Goal: Information Seeking & Learning: Learn about a topic

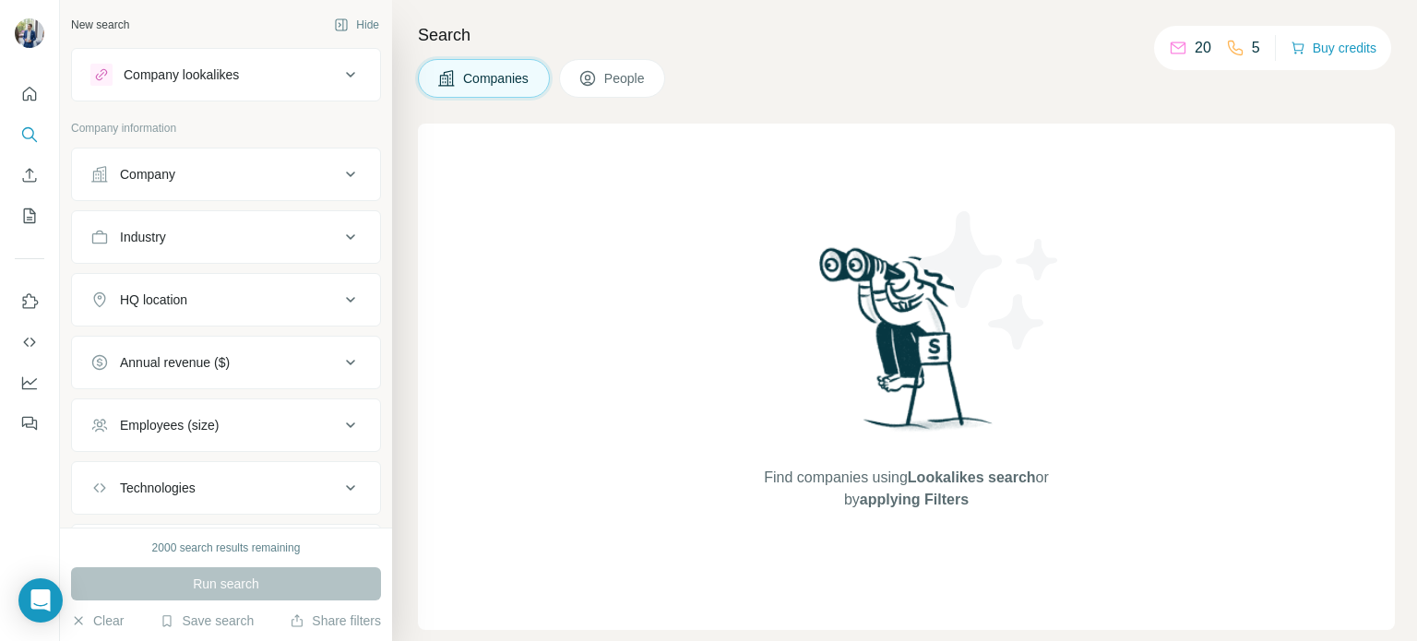
click at [247, 161] on button "Company" at bounding box center [226, 174] width 308 height 44
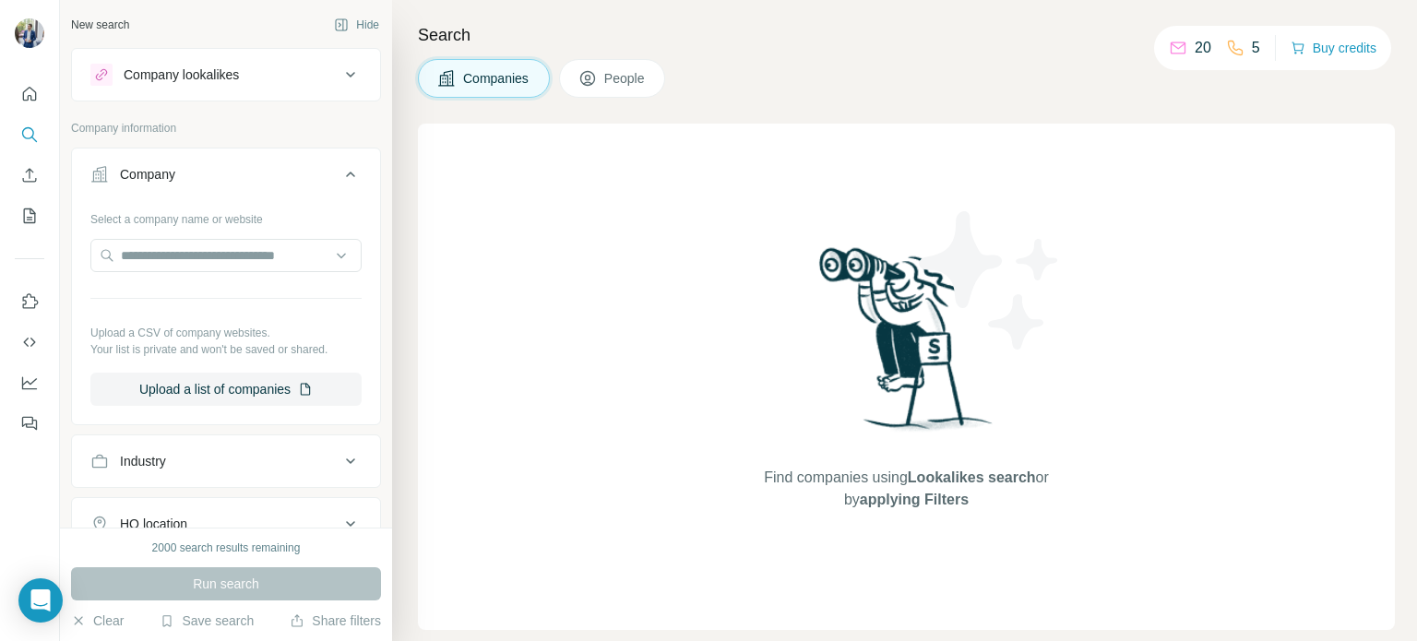
click at [291, 169] on div "Company" at bounding box center [214, 174] width 249 height 18
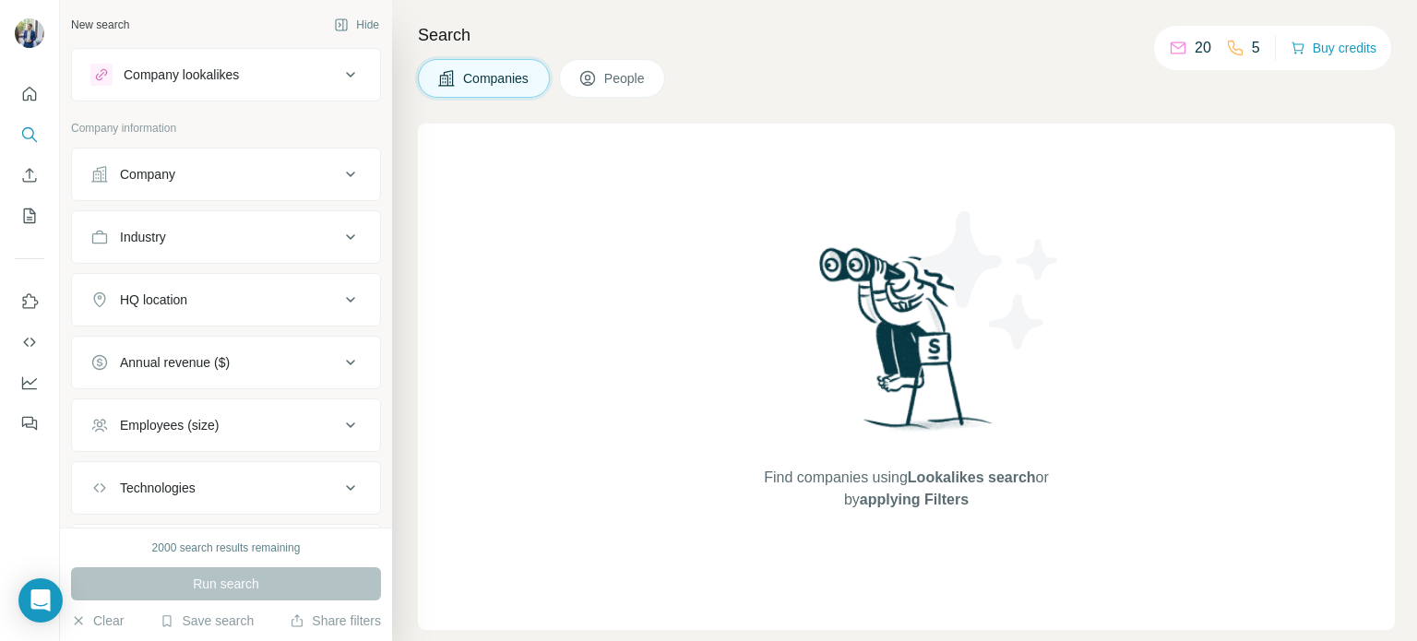
scroll to position [98, 0]
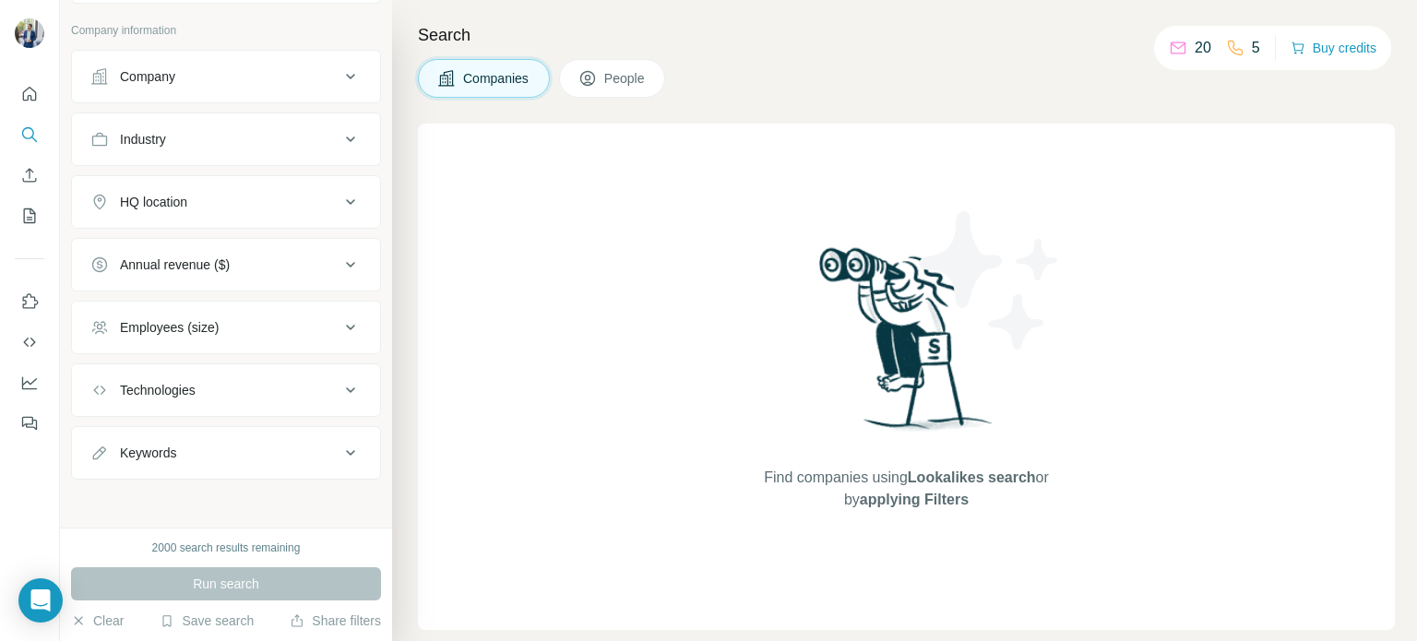
click at [258, 327] on div "Employees (size)" at bounding box center [214, 327] width 249 height 18
click at [140, 393] on span "2-10" at bounding box center [129, 402] width 33 height 18
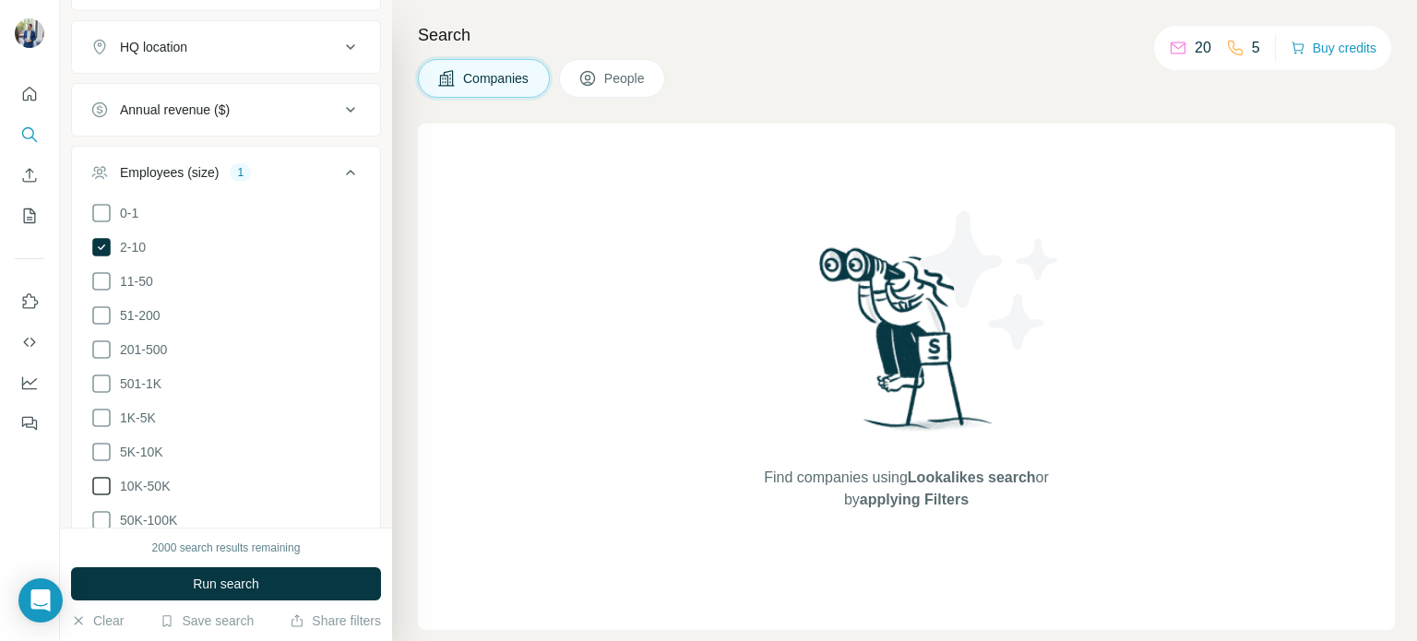
scroll to position [254, 0]
click at [101, 251] on icon at bounding box center [101, 246] width 18 height 18
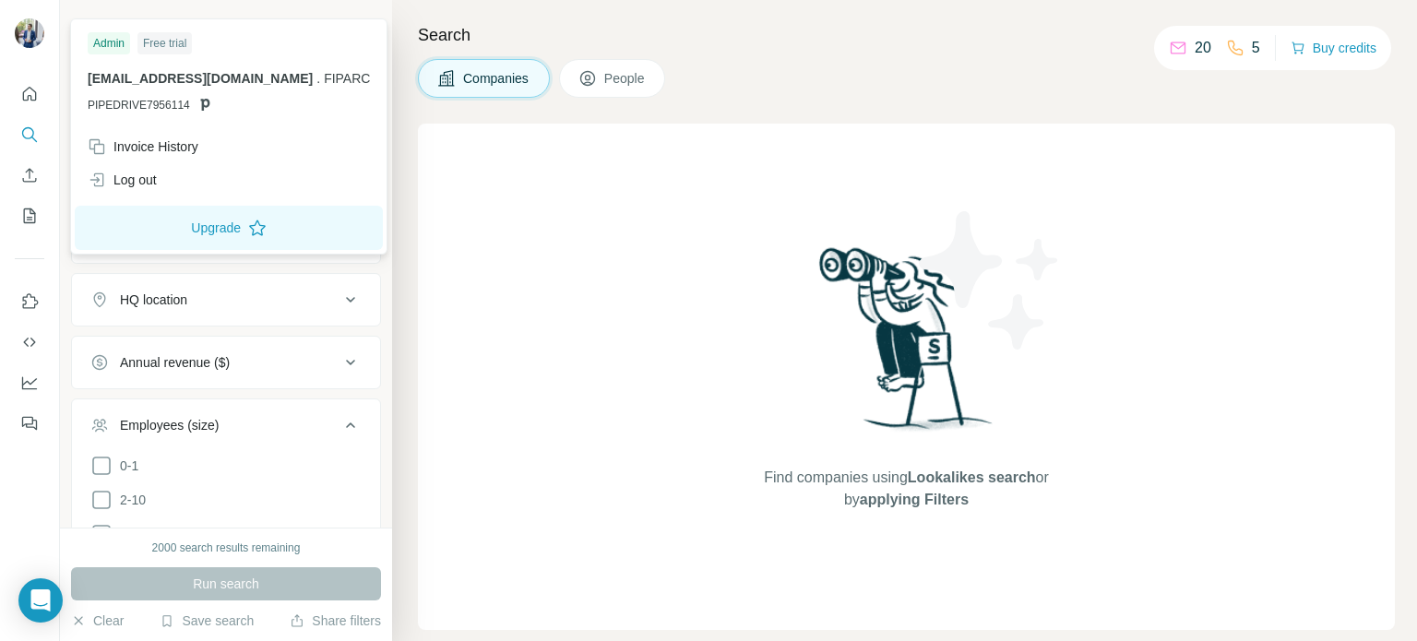
click at [27, 32] on img at bounding box center [30, 33] width 30 height 30
click at [144, 150] on div "Invoice History" at bounding box center [143, 146] width 111 height 18
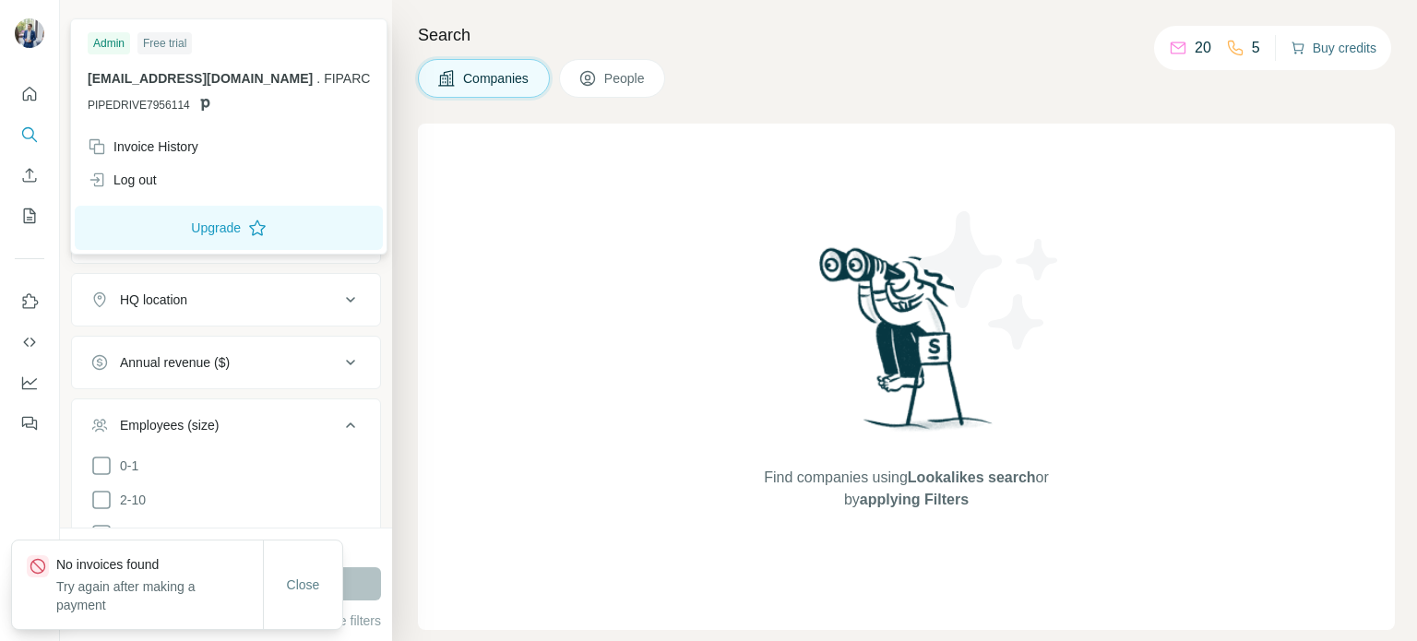
click at [1333, 48] on button "Buy credits" at bounding box center [1333, 48] width 86 height 26
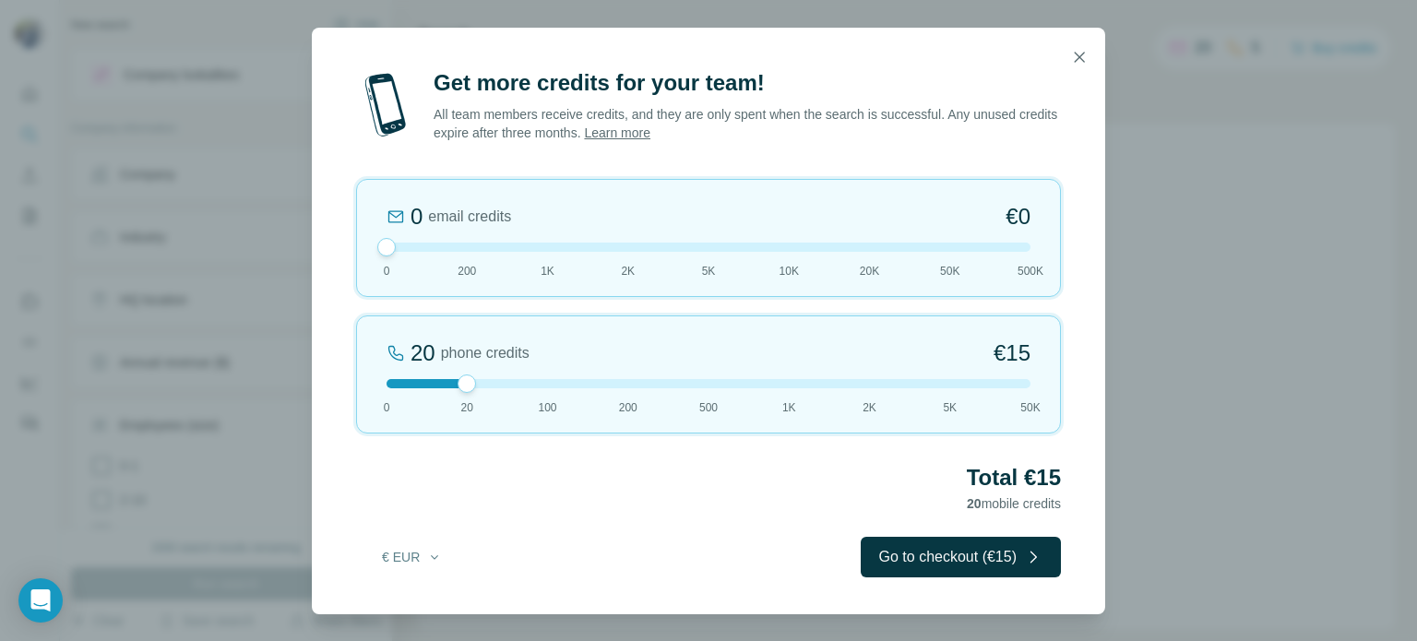
drag, startPoint x: 465, startPoint y: 243, endPoint x: 413, endPoint y: 333, distance: 104.1
click at [413, 333] on div "0 email credits €0 0 200 1K 2K 5K 10K 20K 50K 500K 20 phone credits €15 0 20 10…" at bounding box center [708, 306] width 705 height 255
click at [214, 84] on div "Get more credits for your team! All team members receive credits, and they are …" at bounding box center [708, 320] width 1417 height 641
click at [1086, 63] on icon "button" at bounding box center [1079, 57] width 18 height 18
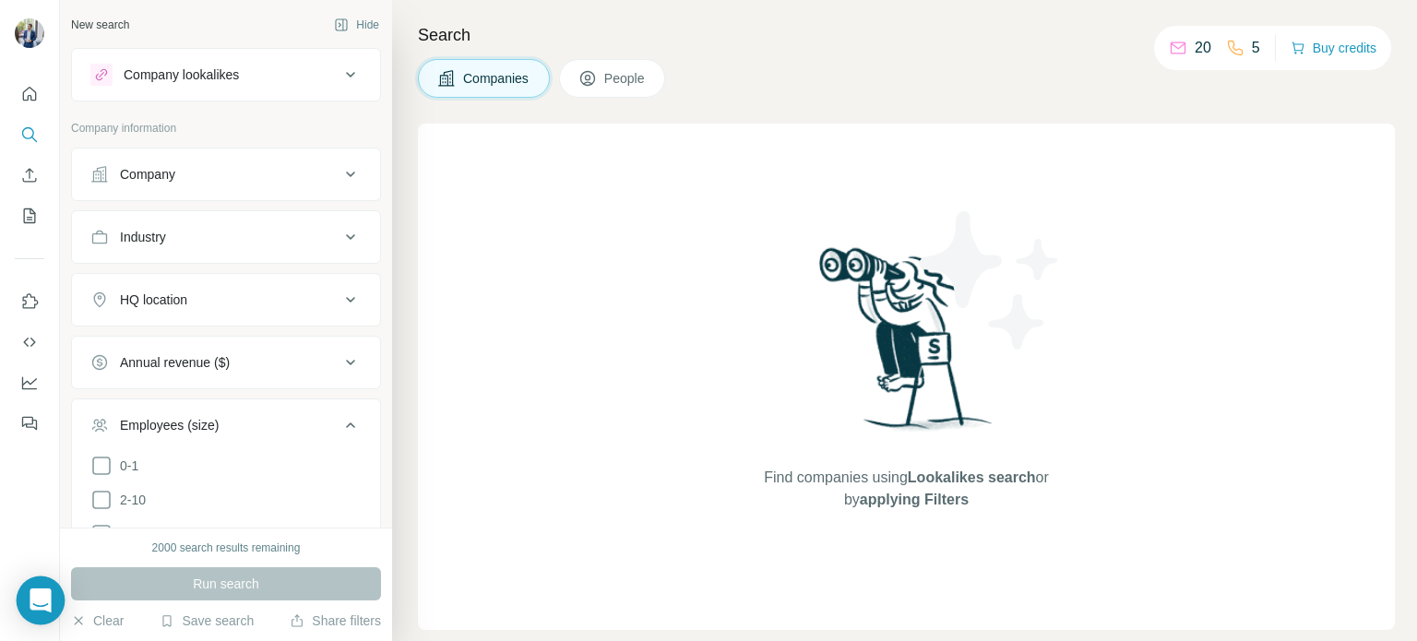
click at [48, 602] on icon "Open Intercom Messenger" at bounding box center [40, 600] width 21 height 24
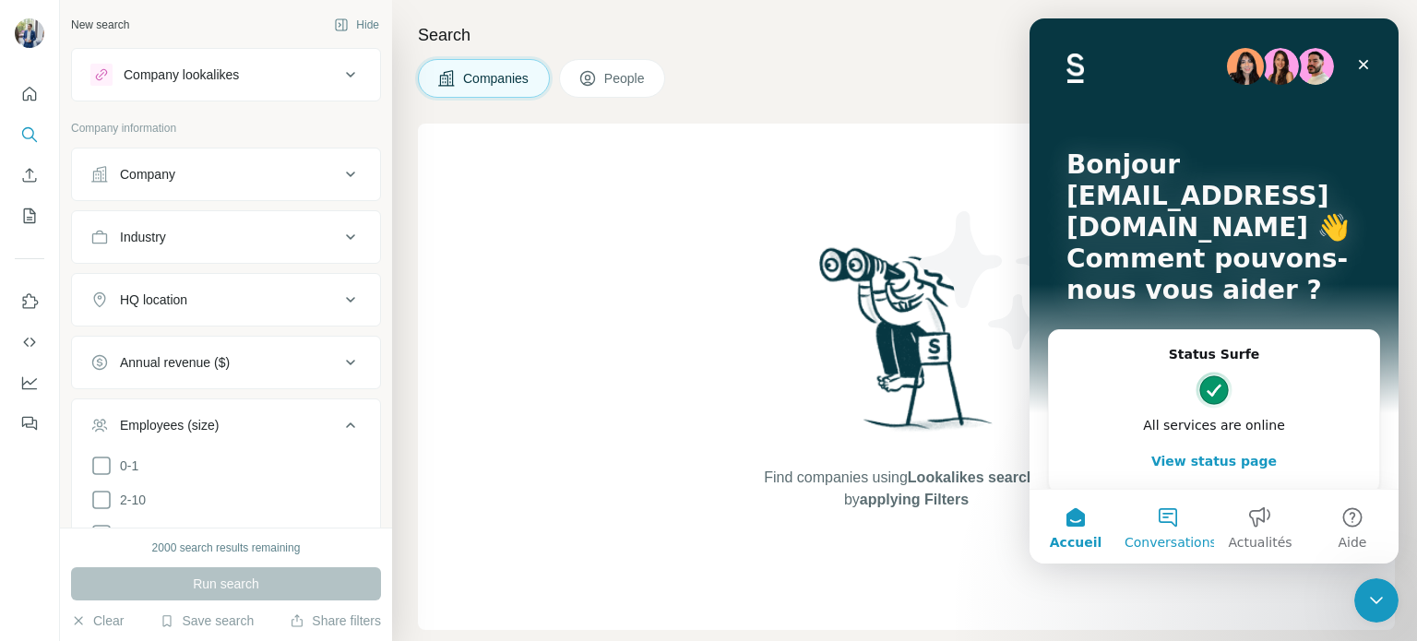
click at [1192, 517] on button "Conversations" at bounding box center [1168, 527] width 92 height 74
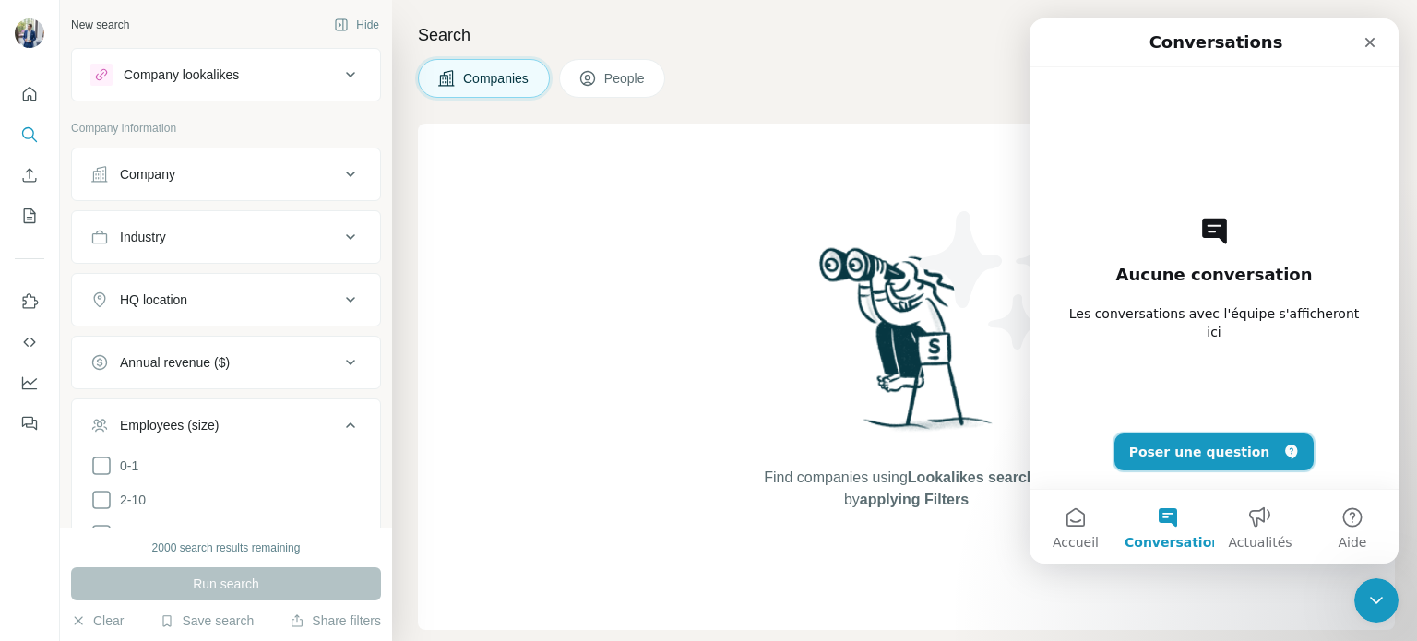
click at [1163, 451] on button "Poser une question" at bounding box center [1214, 451] width 200 height 37
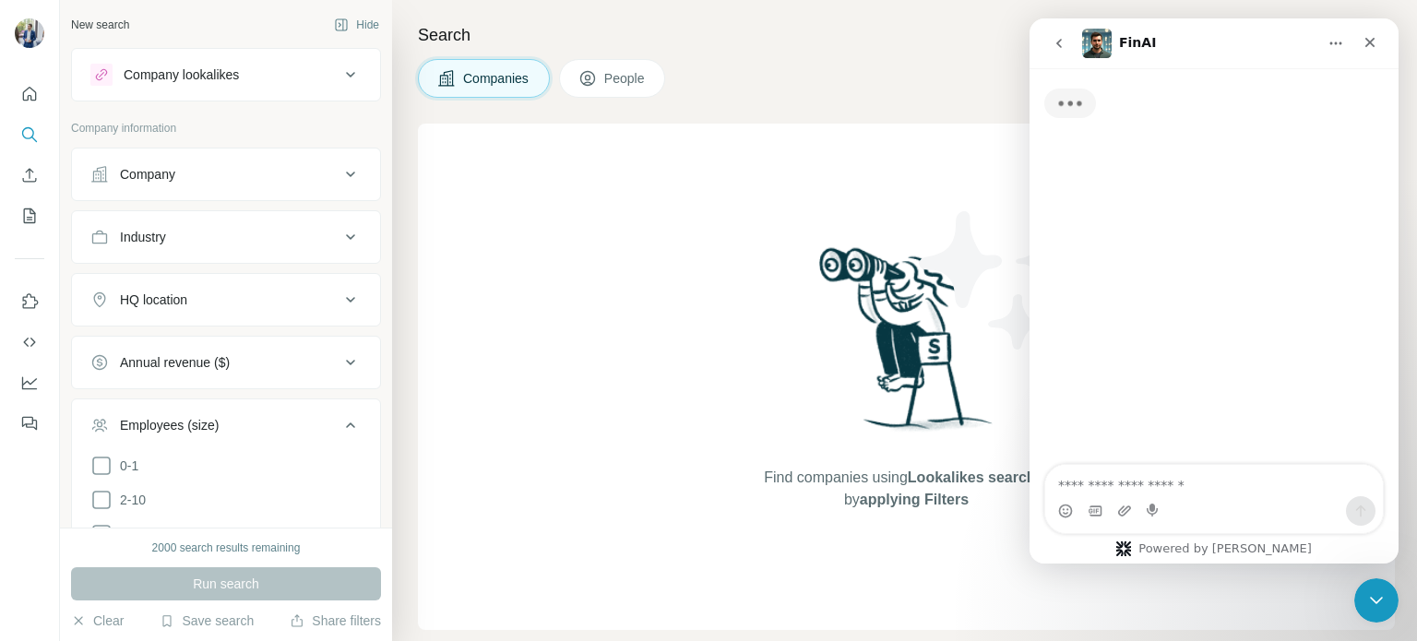
click at [1109, 481] on textarea "Posez une question..." at bounding box center [1214, 480] width 338 height 31
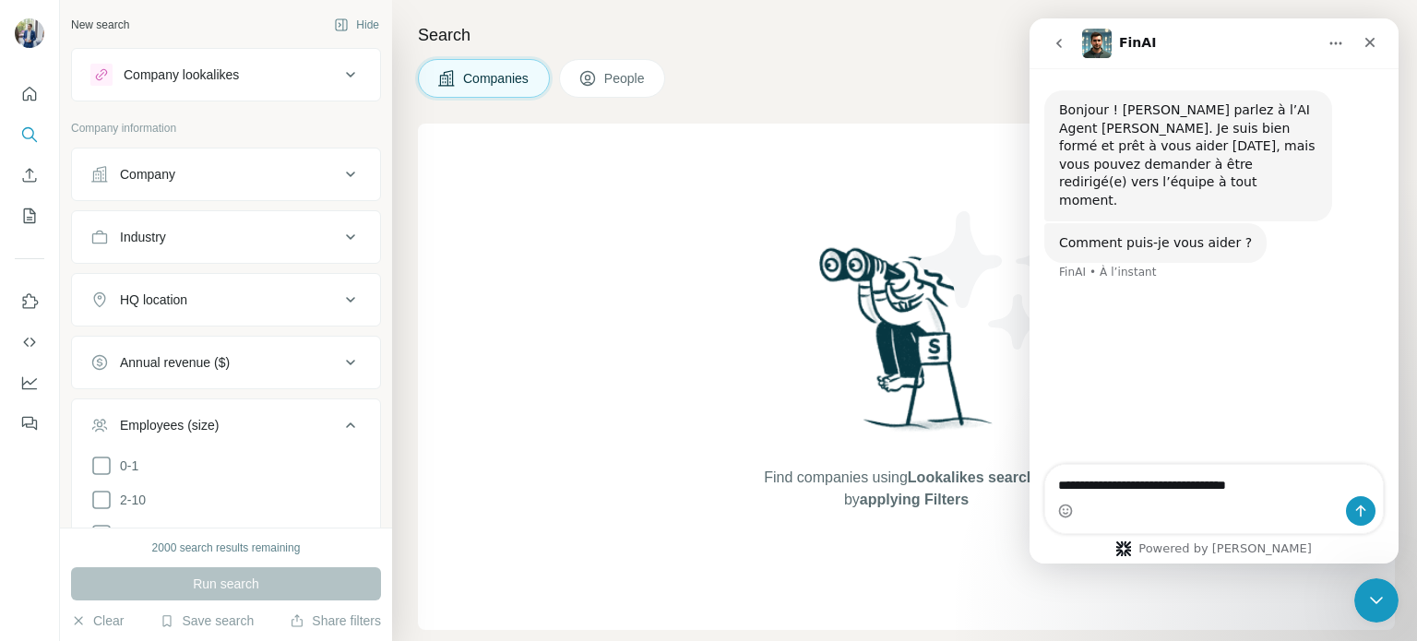
type textarea "**********"
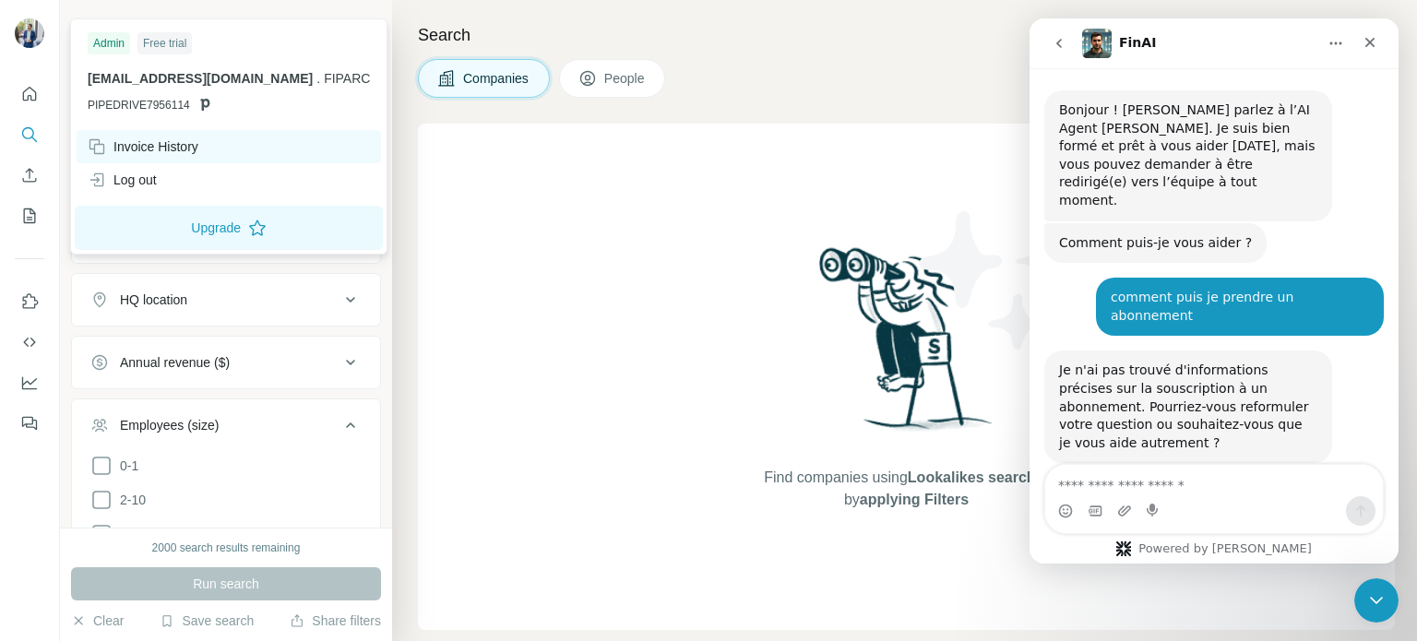
click at [125, 146] on div "Invoice History" at bounding box center [143, 146] width 111 height 18
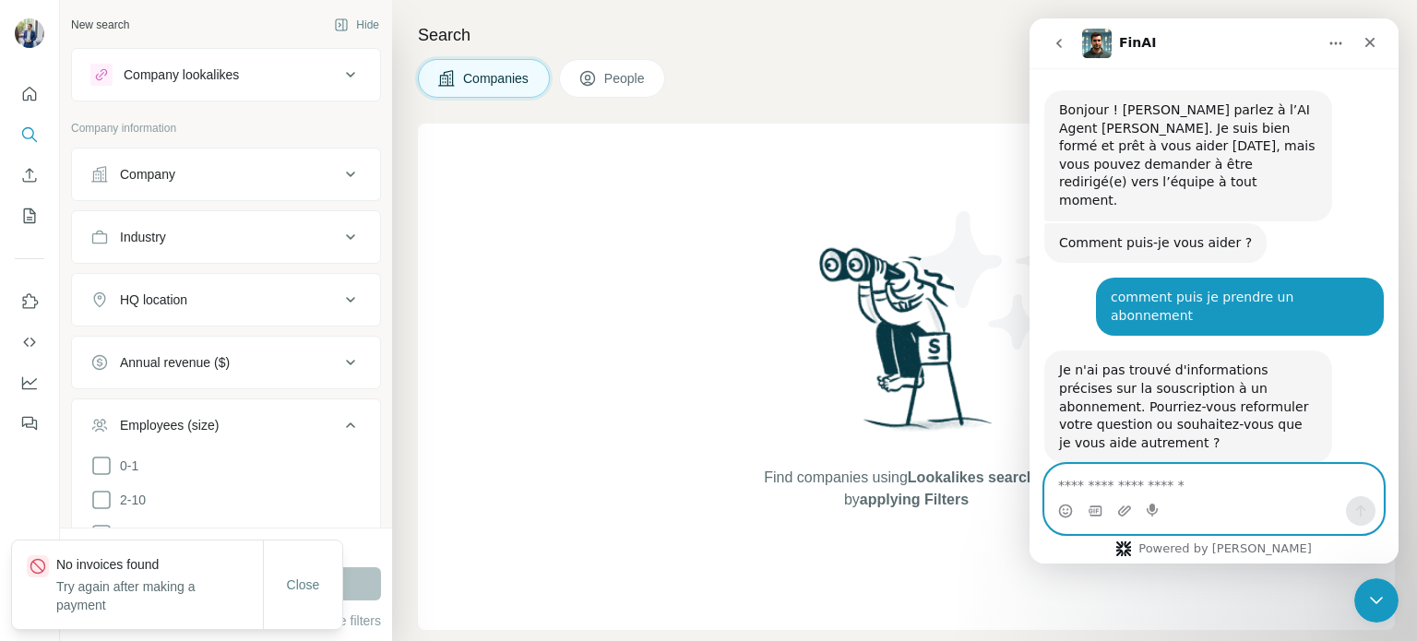
click at [1181, 480] on textarea "Envoyer un message..." at bounding box center [1214, 480] width 338 height 31
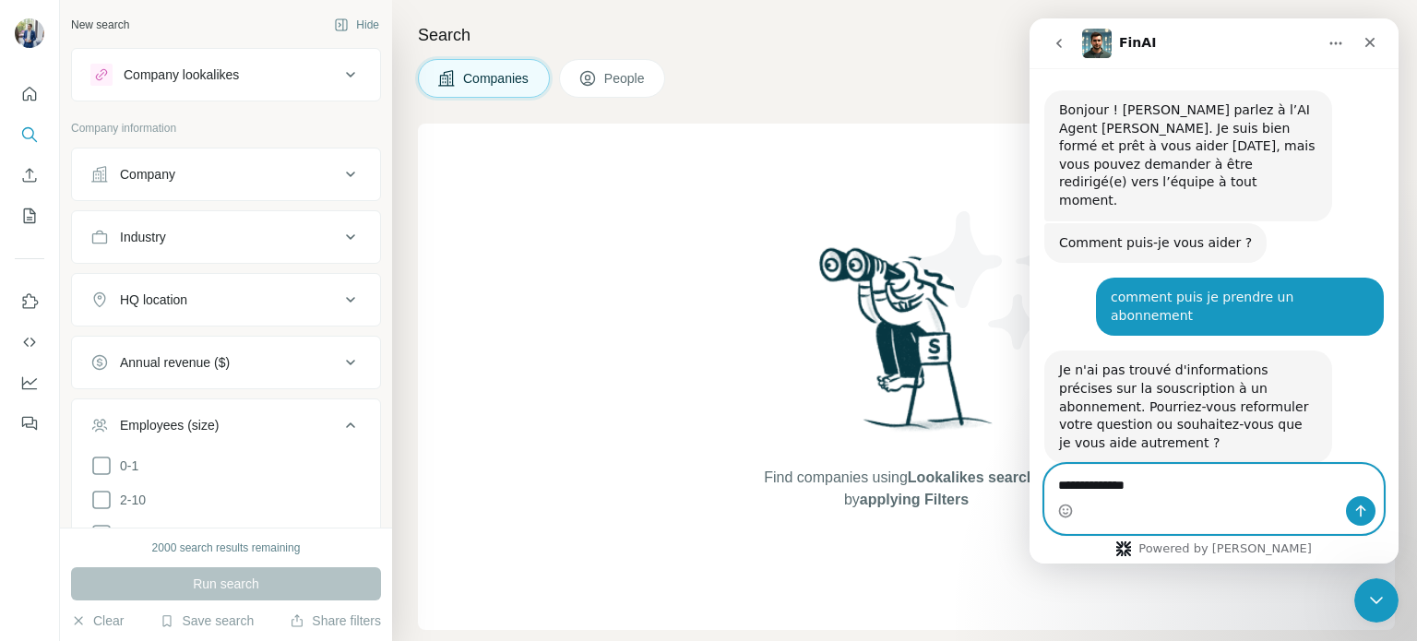
type textarea "**********"
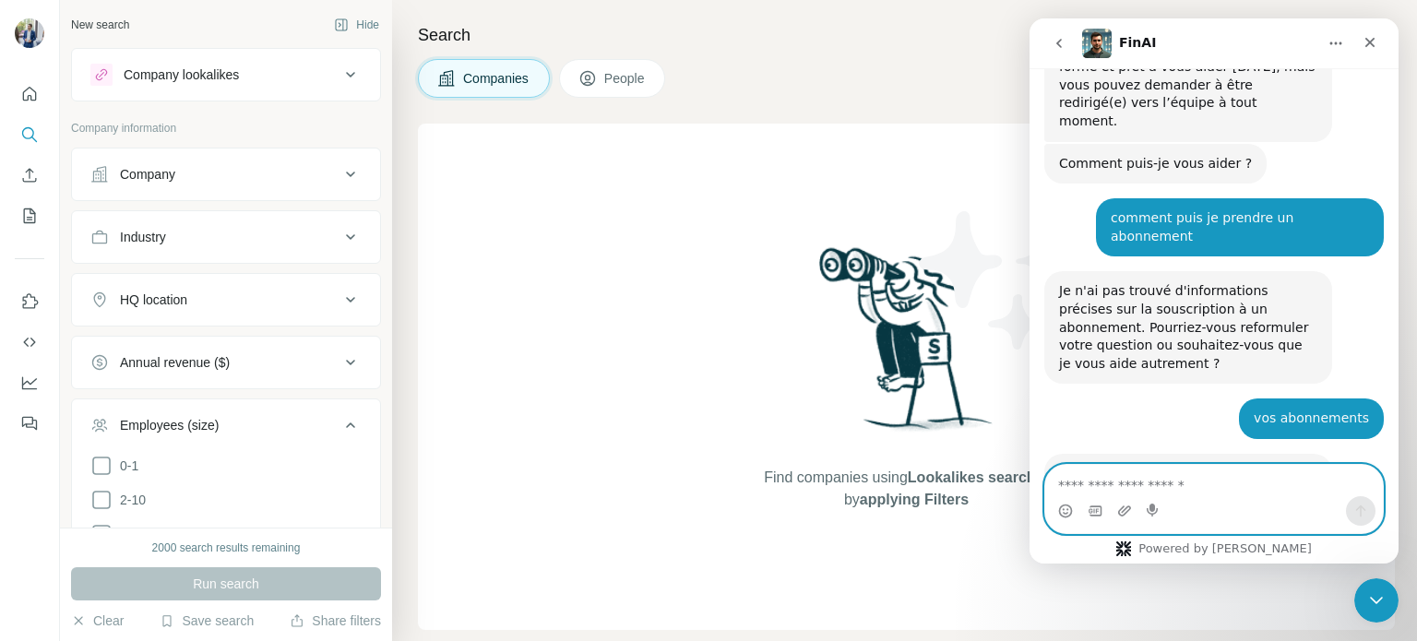
scroll to position [128, 0]
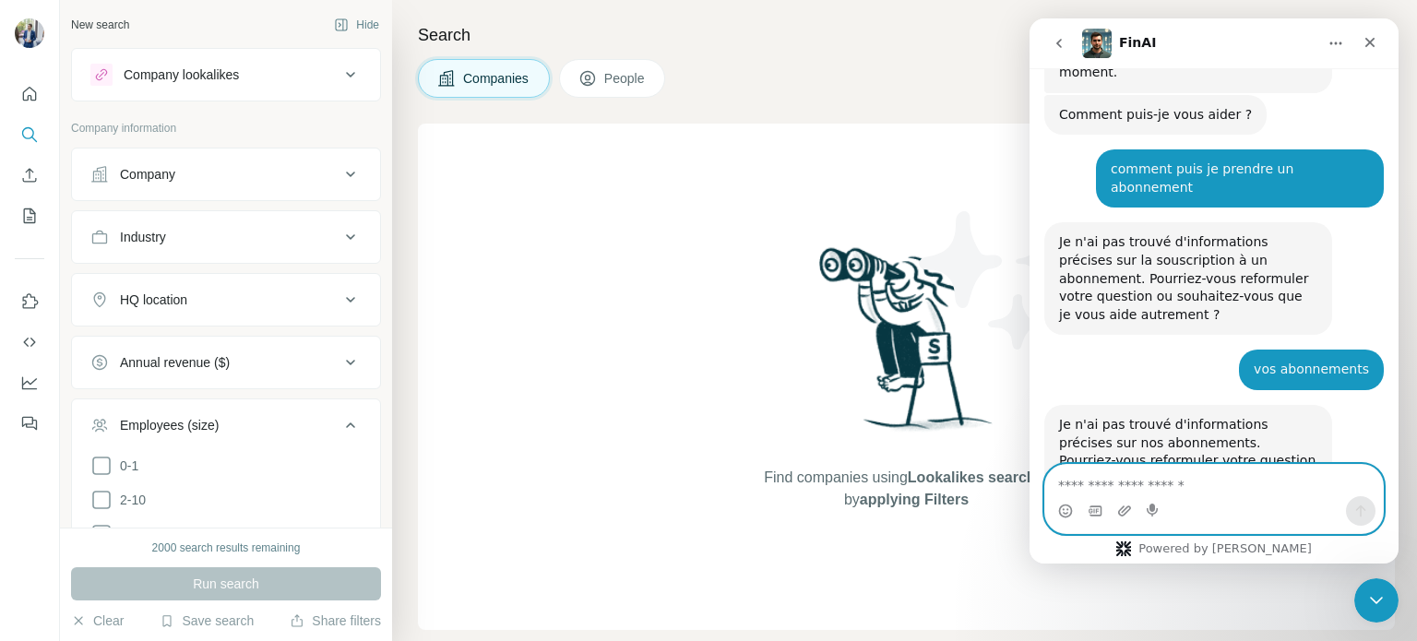
click at [1205, 488] on textarea "Envoyer un message..." at bounding box center [1214, 480] width 338 height 31
type textarea "**********"
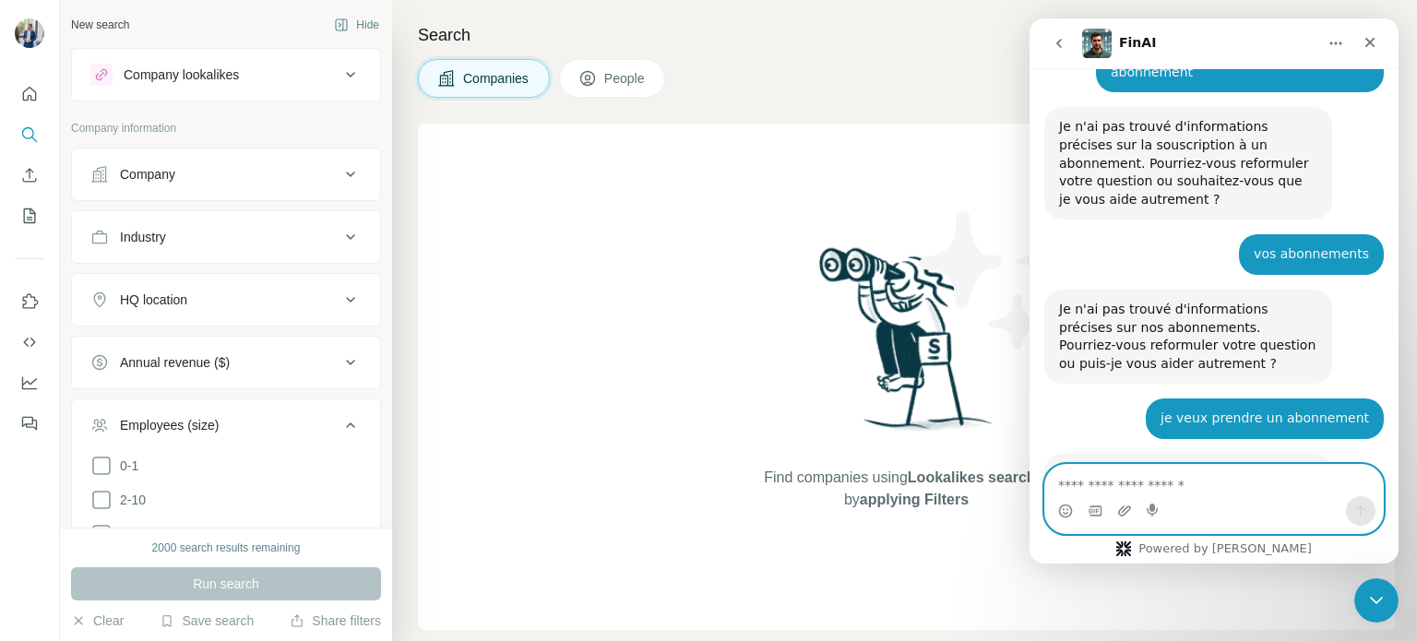
scroll to position [292, 0]
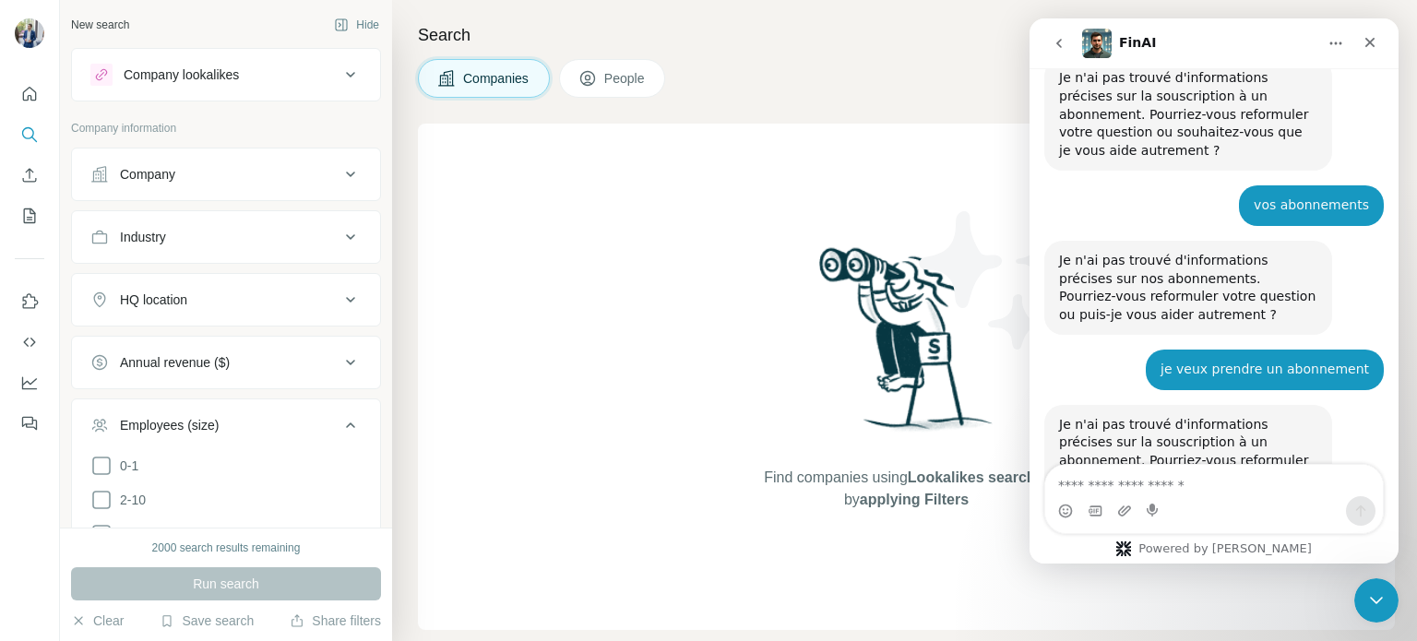
click at [1055, 39] on icon "go back" at bounding box center [1058, 43] width 15 height 15
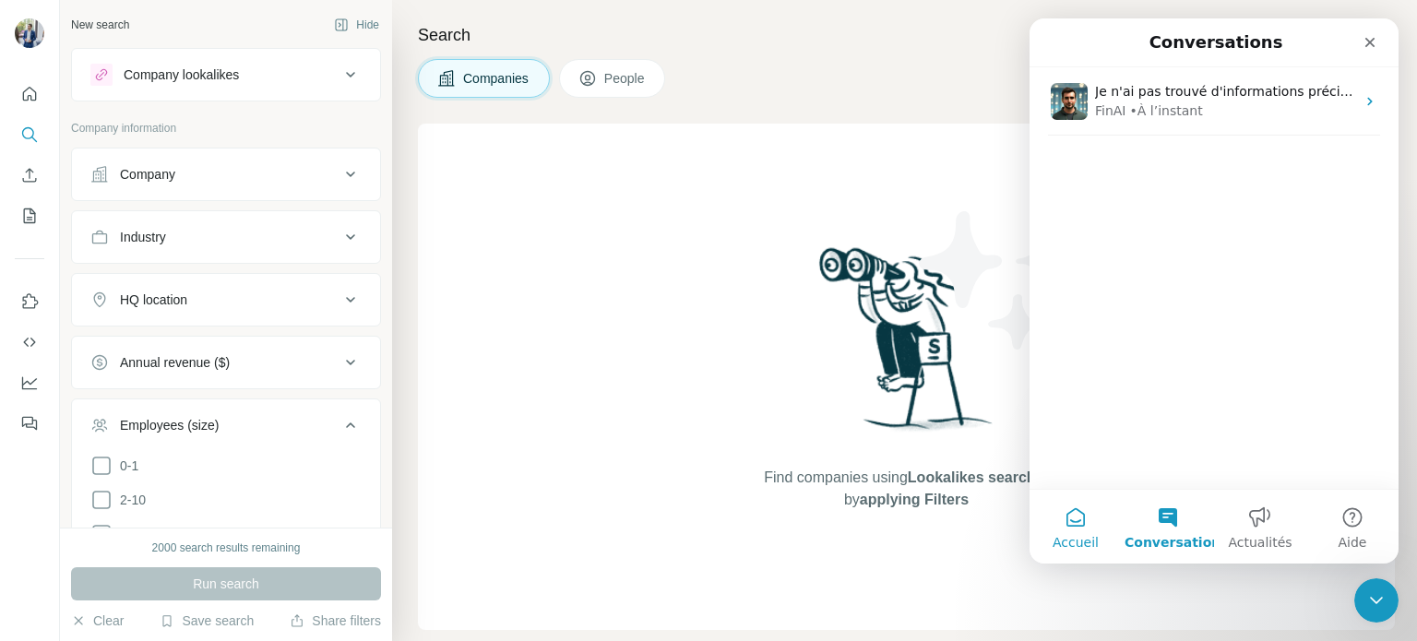
click at [1078, 505] on button "Accueil" at bounding box center [1075, 527] width 92 height 74
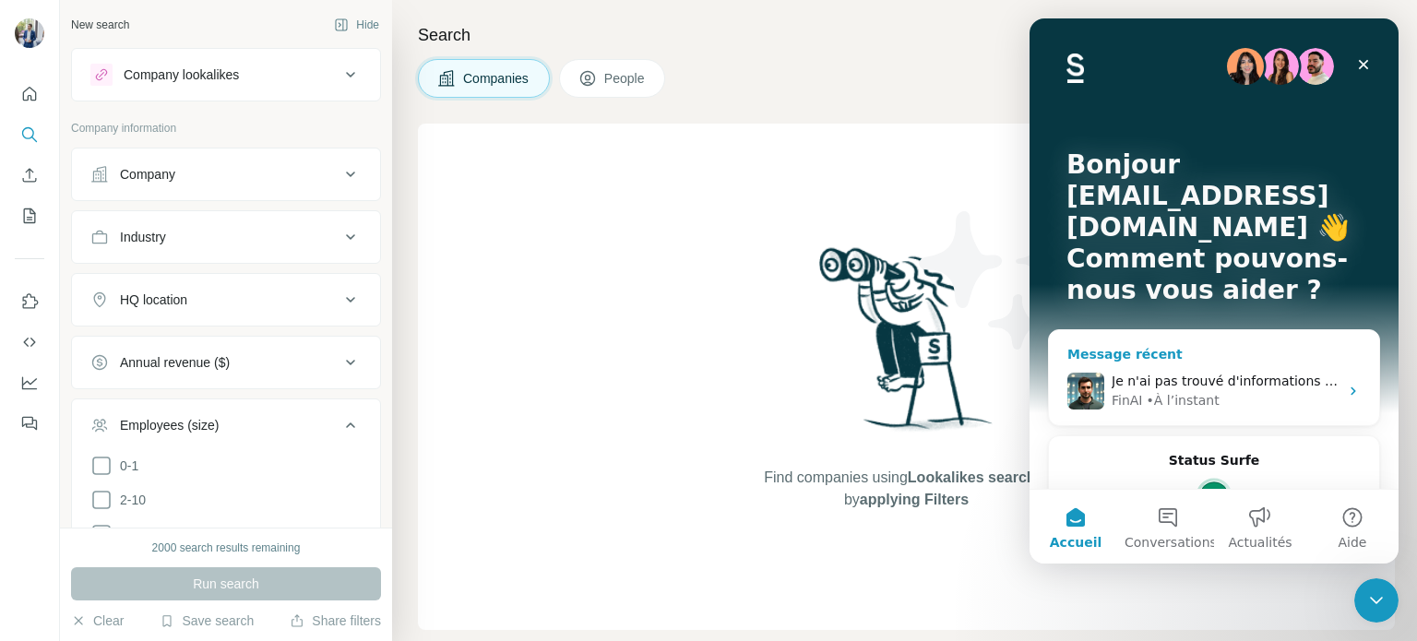
scroll to position [88, 0]
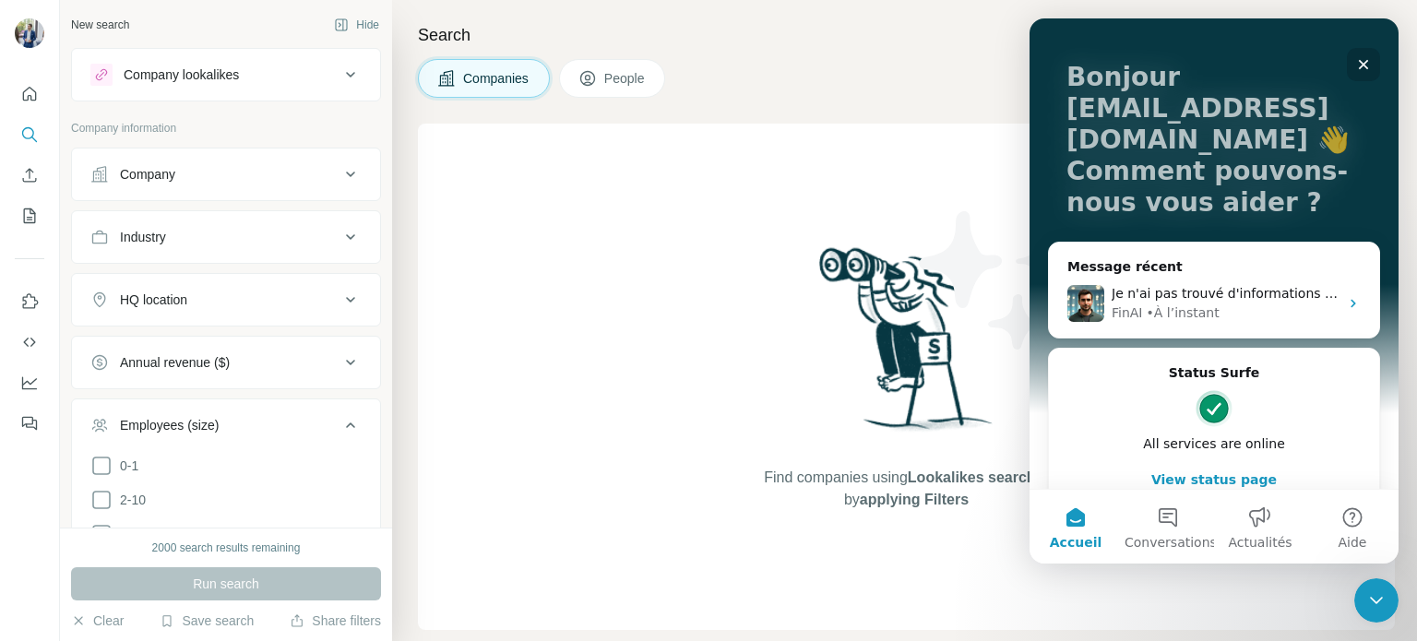
click at [1371, 73] on div "Fermer" at bounding box center [1363, 64] width 33 height 33
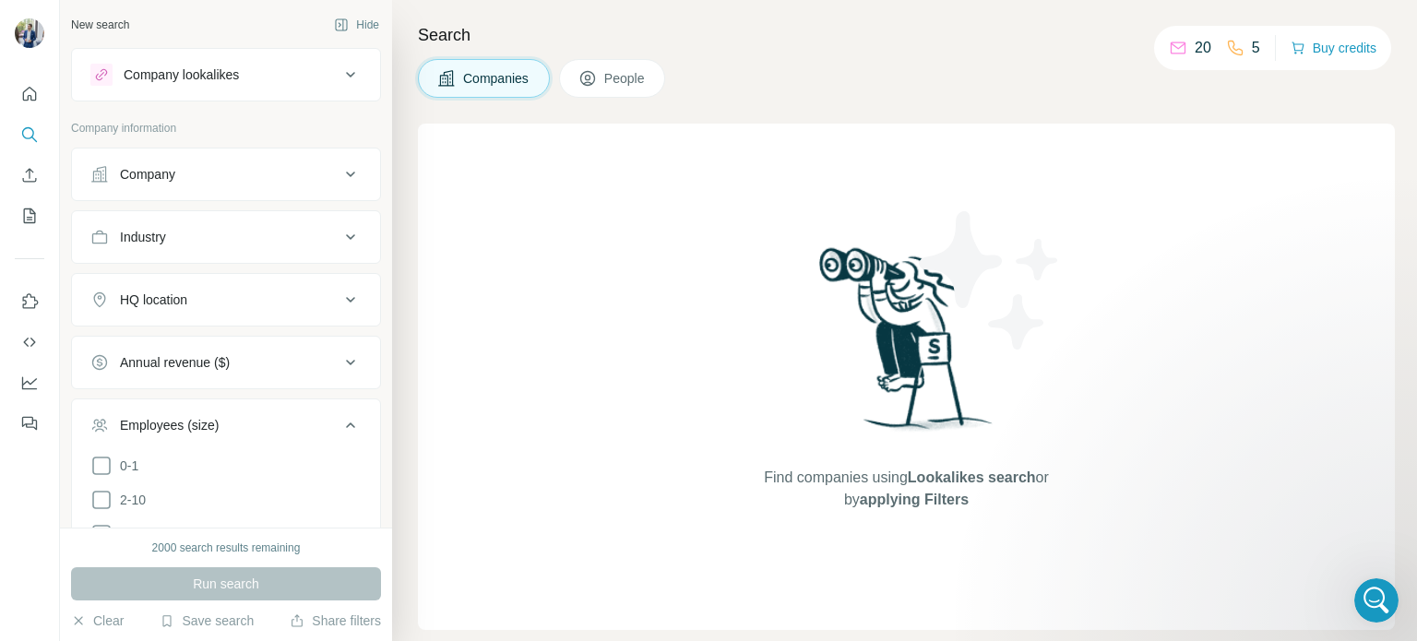
scroll to position [0, 0]
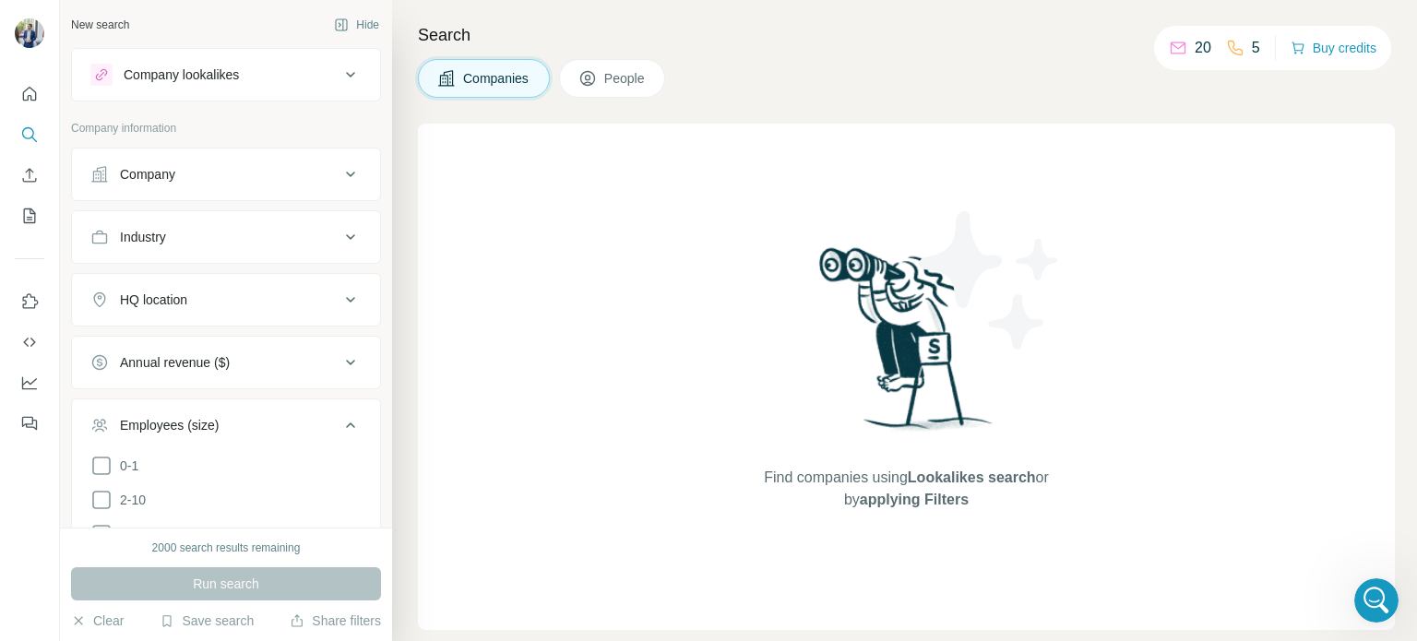
click at [197, 70] on div "Company lookalikes" at bounding box center [181, 74] width 115 height 18
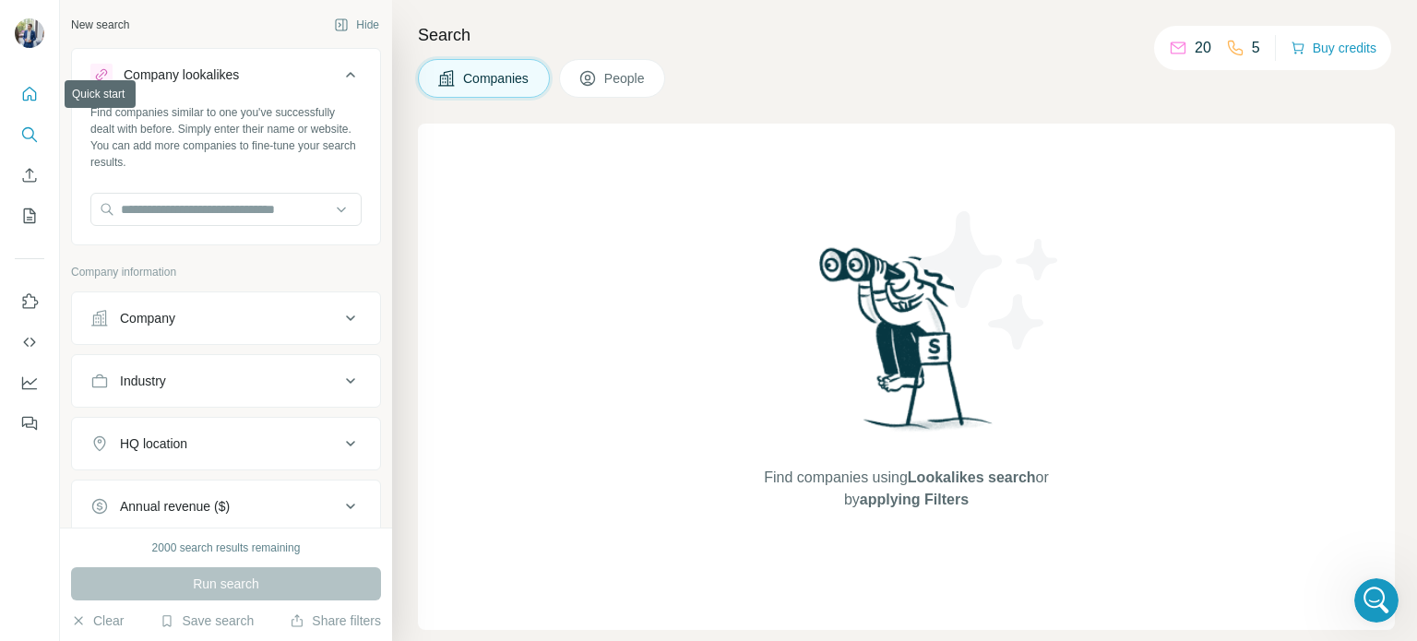
click at [18, 88] on button "Quick start" at bounding box center [30, 93] width 30 height 33
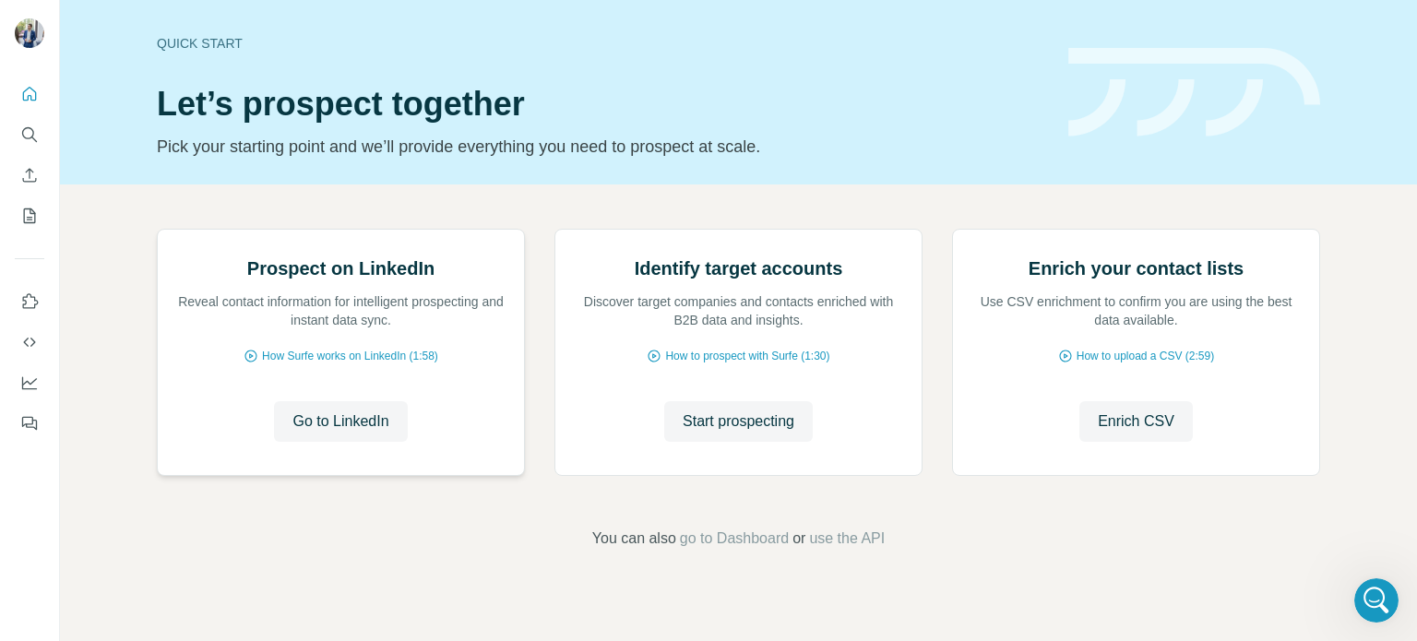
scroll to position [155, 0]
click at [41, 220] on button "My lists" at bounding box center [30, 215] width 30 height 33
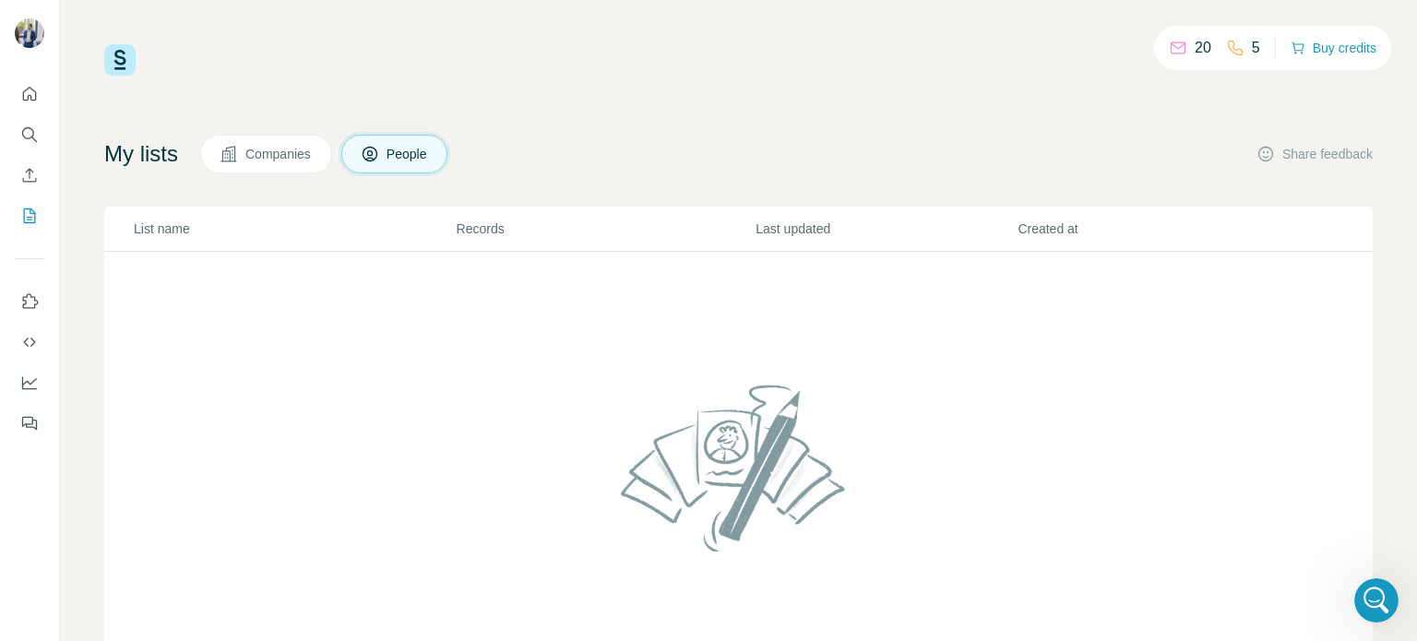
click at [285, 145] on span "Companies" at bounding box center [278, 154] width 67 height 18
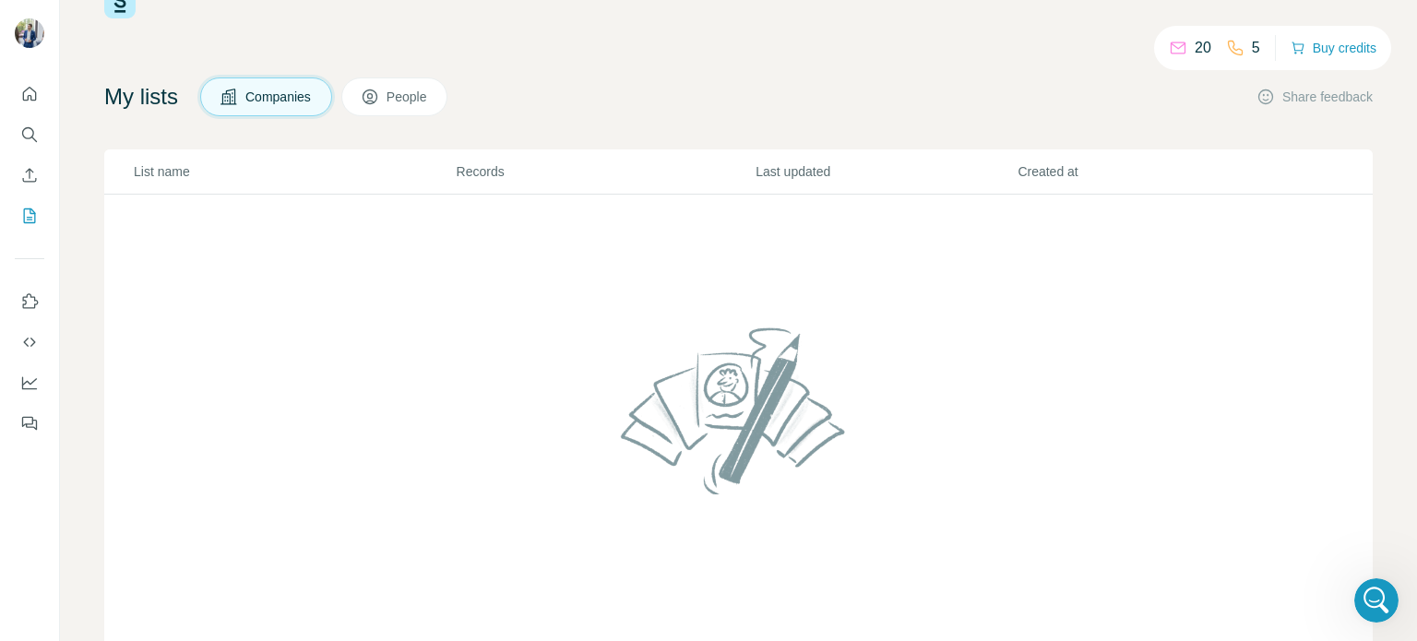
scroll to position [55, 0]
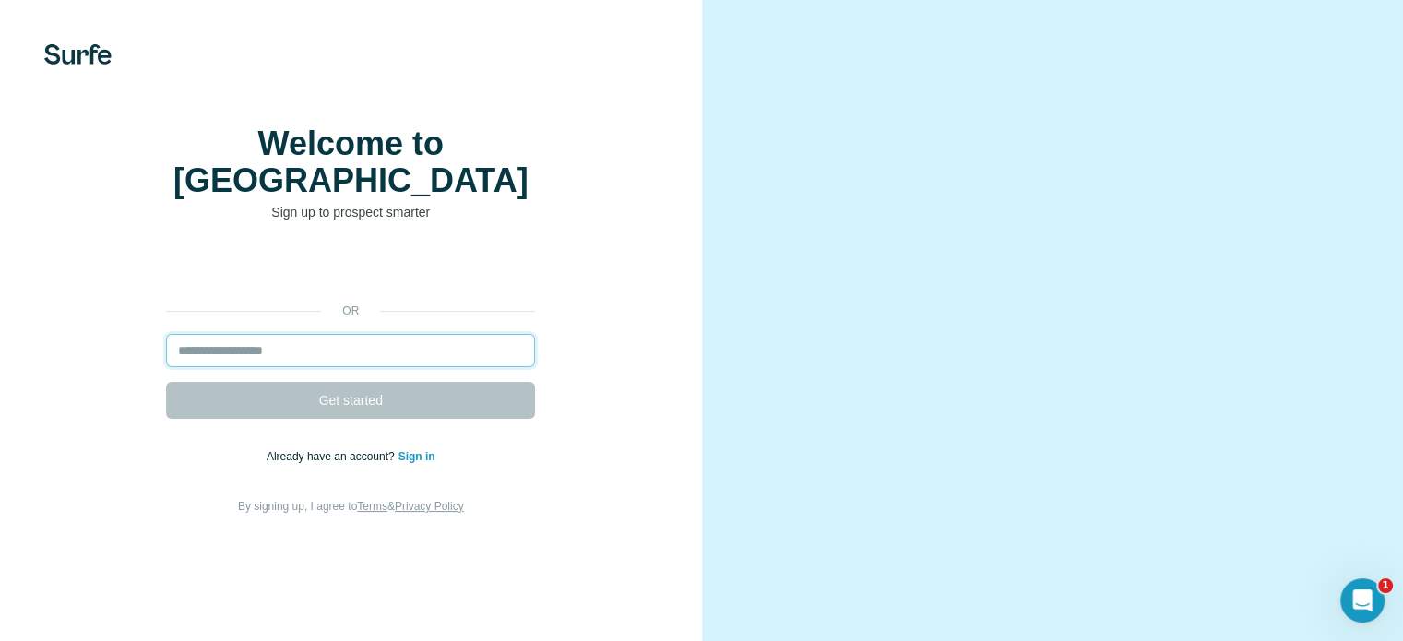
click at [449, 367] on input "email" at bounding box center [350, 350] width 369 height 33
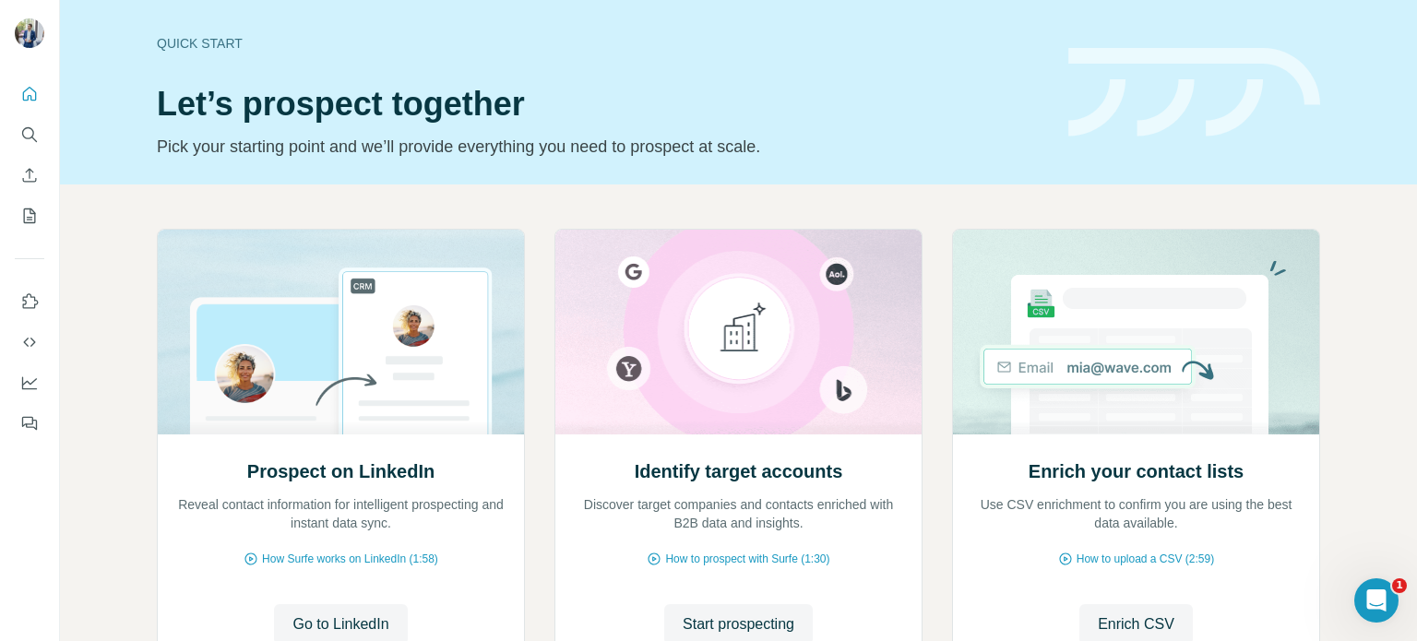
click at [746, 533] on div "Identify target accounts Discover target companies and contacts enriched with B…" at bounding box center [738, 555] width 366 height 245
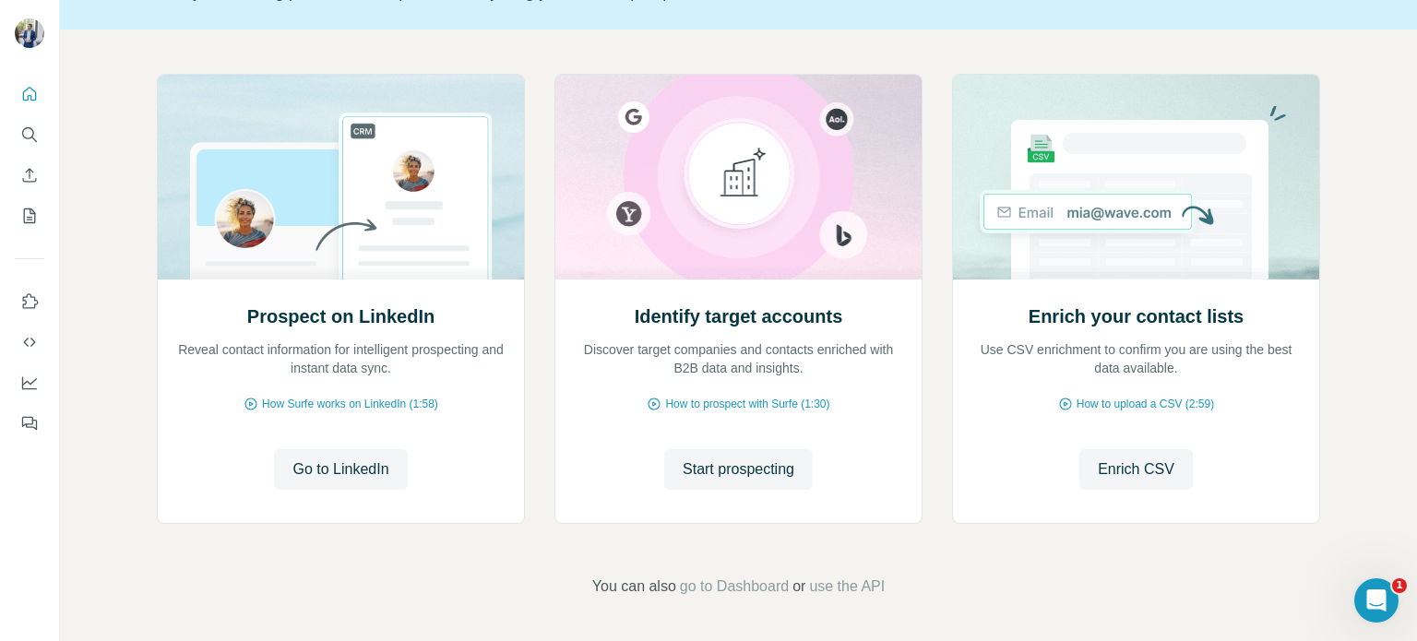
click at [711, 598] on div "Prospect on LinkedIn Reveal contact information for intelligent prospecting and…" at bounding box center [738, 336] width 1357 height 612
click at [721, 593] on span "go to Dashboard" at bounding box center [734, 587] width 109 height 22
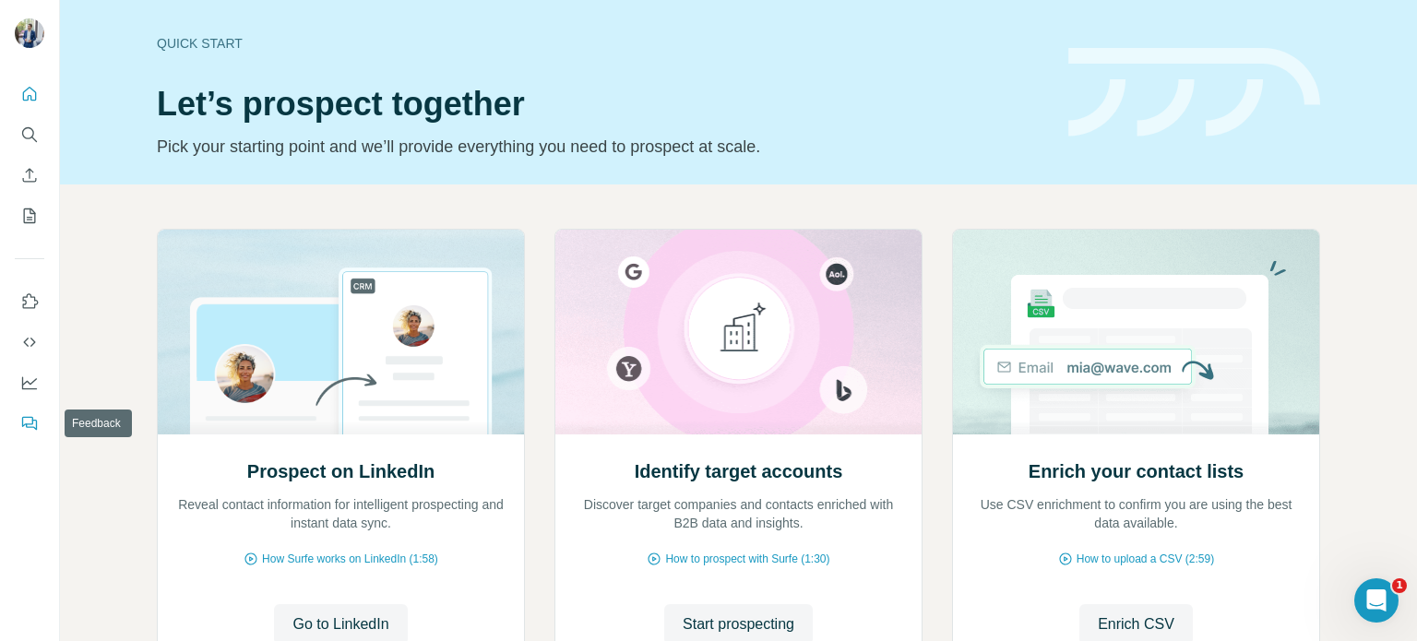
click at [26, 421] on icon "Feedback" at bounding box center [29, 423] width 18 height 18
click at [21, 375] on icon "Dashboard" at bounding box center [29, 383] width 18 height 18
